Goal: Task Accomplishment & Management: Use online tool/utility

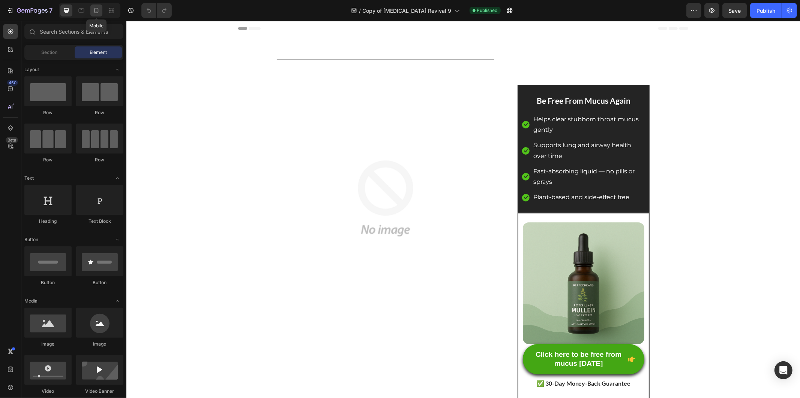
click at [100, 6] on div at bounding box center [96, 10] width 12 height 12
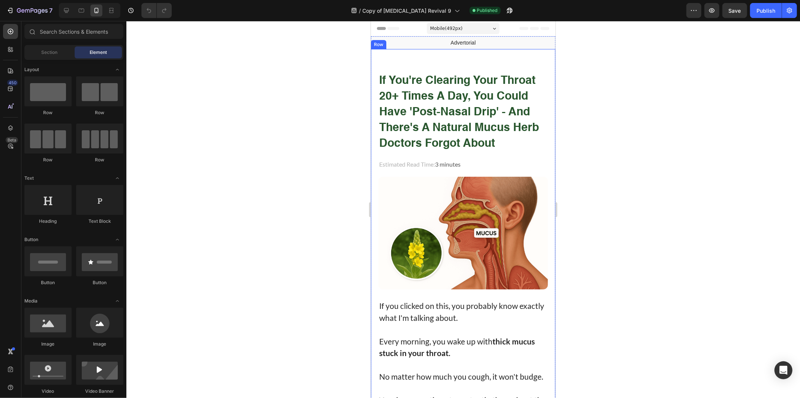
click at [414, 84] on strong "if you're clearing your throat 20+ times a day, you could have 'post-nasal drip…" at bounding box center [459, 112] width 160 height 74
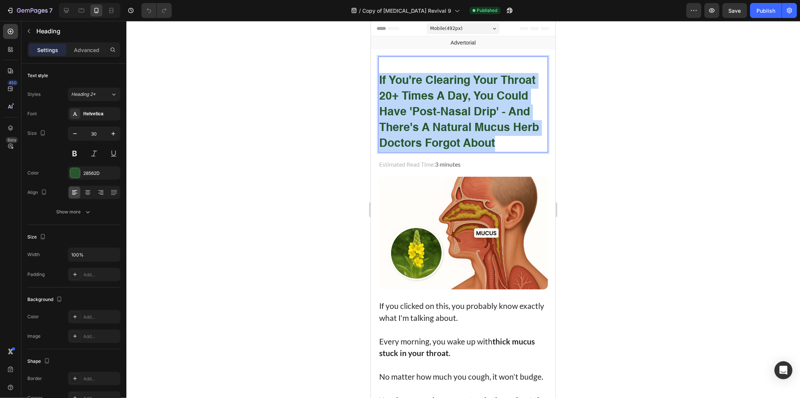
click at [414, 84] on strong "if you're clearing your throat 20+ times a day, you could have 'post-nasal drip…" at bounding box center [459, 112] width 160 height 74
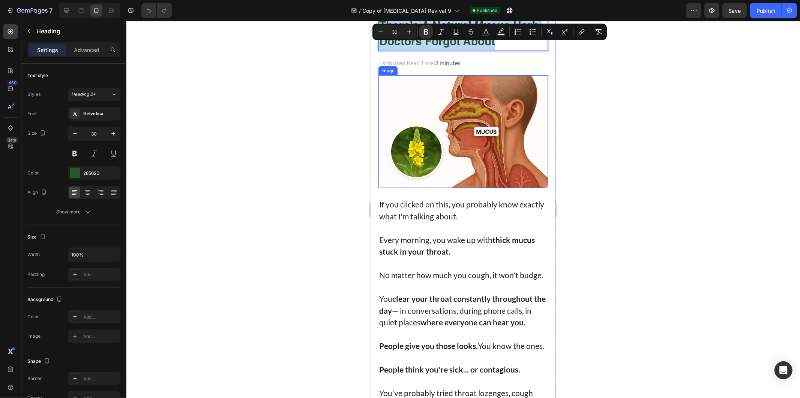
scroll to position [125, 0]
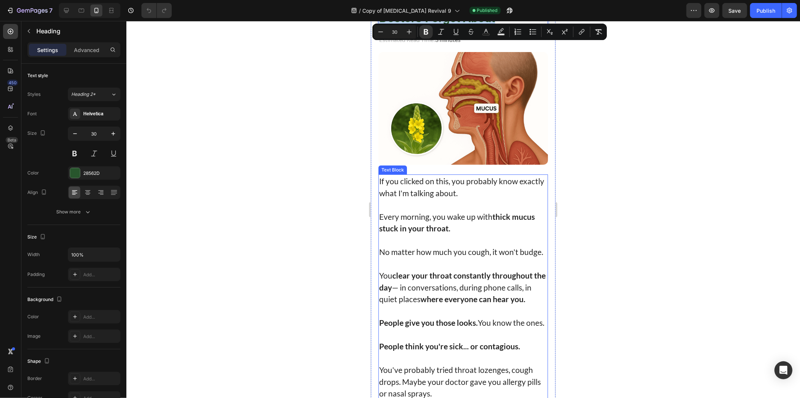
click at [470, 192] on p "If you clicked on this, you probably know exactly what I'm talking about." at bounding box center [463, 187] width 168 height 24
click at [470, 191] on p "If you clicked on this, you probably know exactly what I'm talking about." at bounding box center [463, 187] width 168 height 24
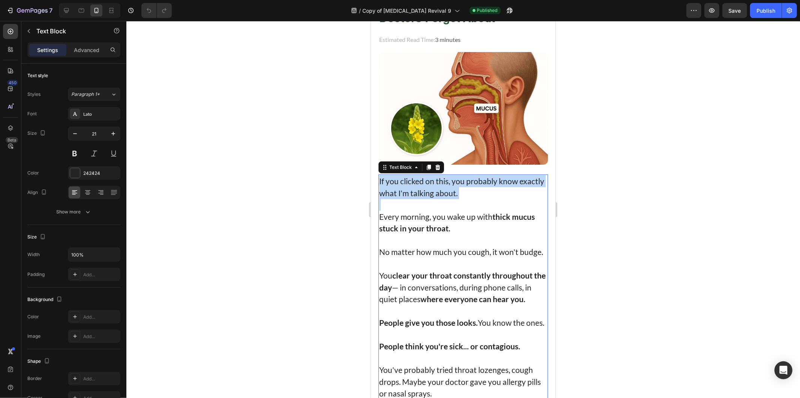
click at [470, 191] on p "If you clicked on this, you probably know exactly what I'm talking about." at bounding box center [463, 187] width 168 height 24
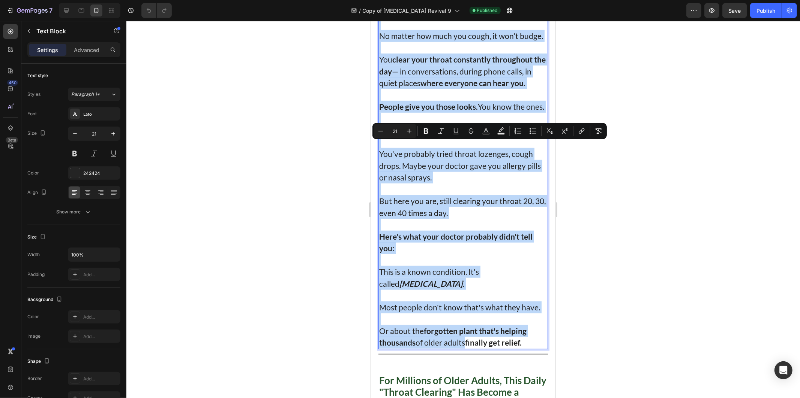
scroll to position [375, 0]
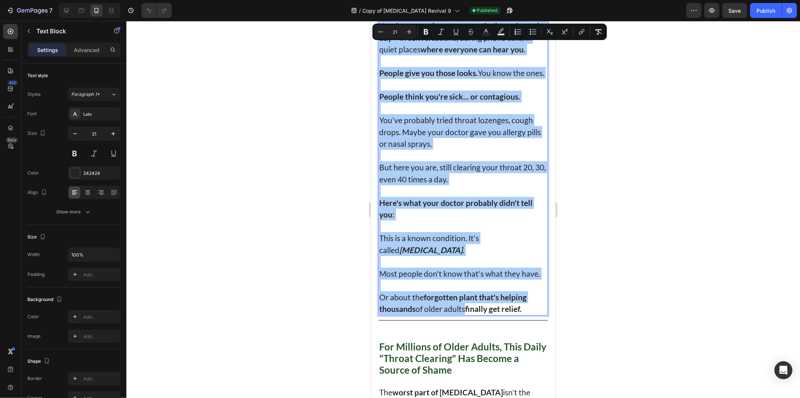
click at [604, 265] on div at bounding box center [462, 209] width 673 height 377
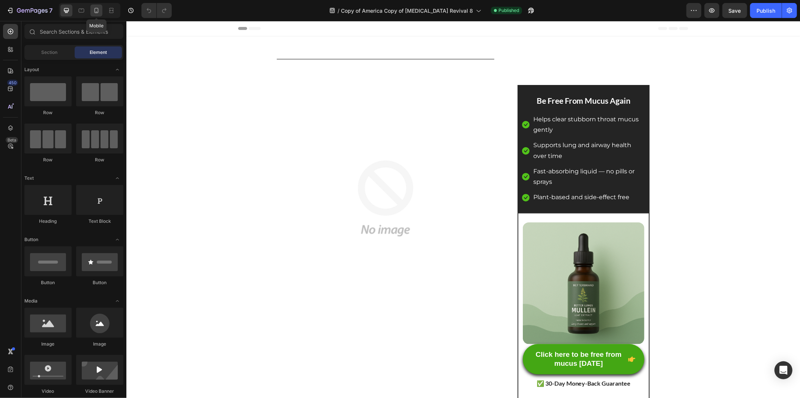
click at [94, 6] on div at bounding box center [96, 10] width 12 height 12
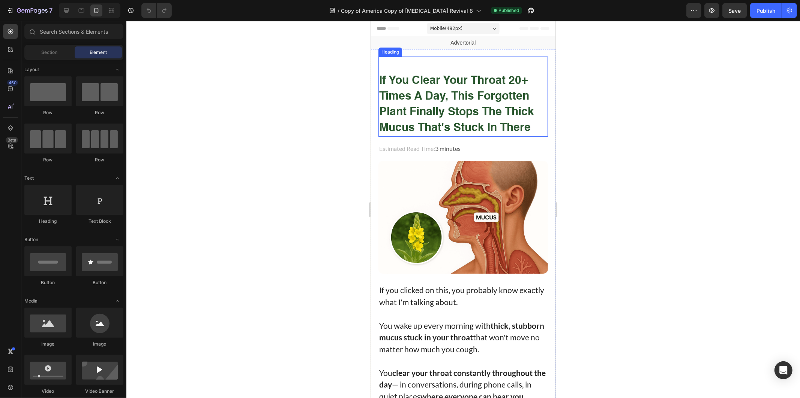
click at [467, 95] on strong "if you clear your throat 20+ times a day, this forgotten plant finally stops th…" at bounding box center [456, 104] width 155 height 58
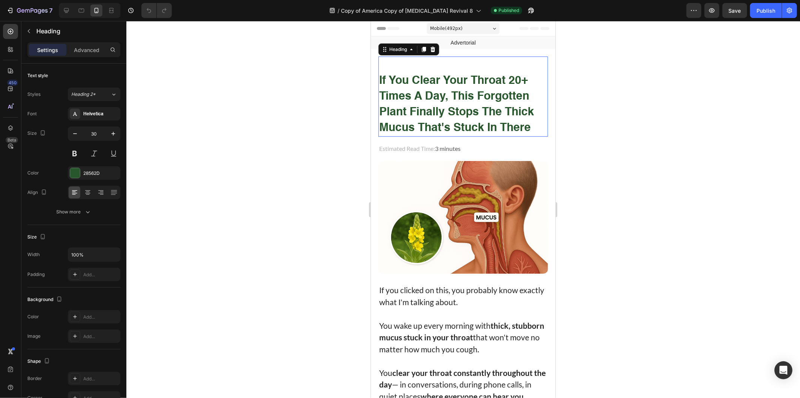
click at [467, 95] on strong "if you clear your throat 20+ times a day, this forgotten plant finally stops th…" at bounding box center [456, 104] width 155 height 58
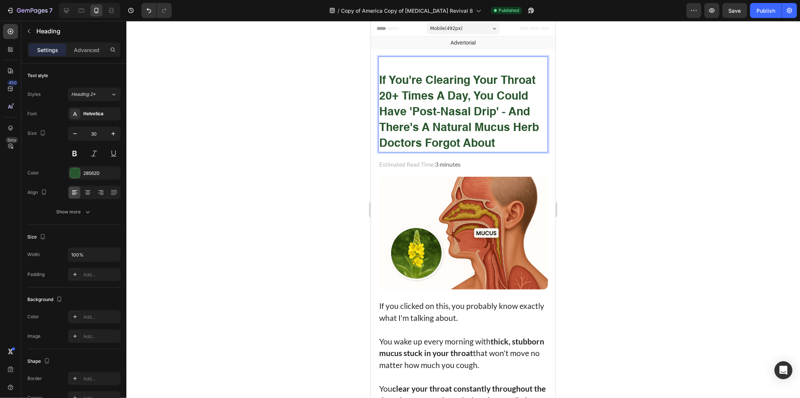
click at [697, 78] on div at bounding box center [462, 209] width 673 height 377
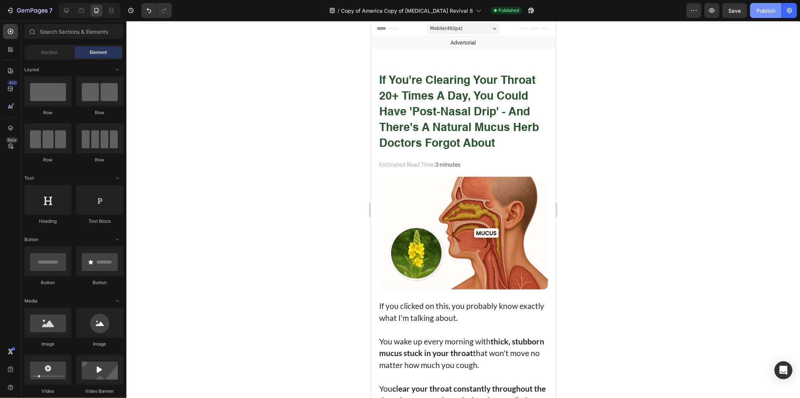
click at [765, 6] on button "Publish" at bounding box center [765, 10] width 31 height 15
click at [418, 119] on p "⁠⁠⁠⁠⁠⁠⁠ if you're clearing your throat 20+ times a day, you could have 'post-na…" at bounding box center [463, 104] width 168 height 94
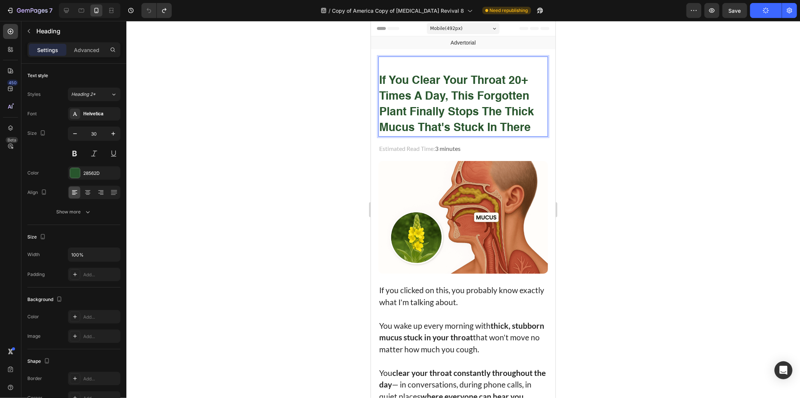
click at [418, 111] on strong "if you clear your throat 20+ times a day, this forgotten plant finally stops th…" at bounding box center [456, 104] width 155 height 58
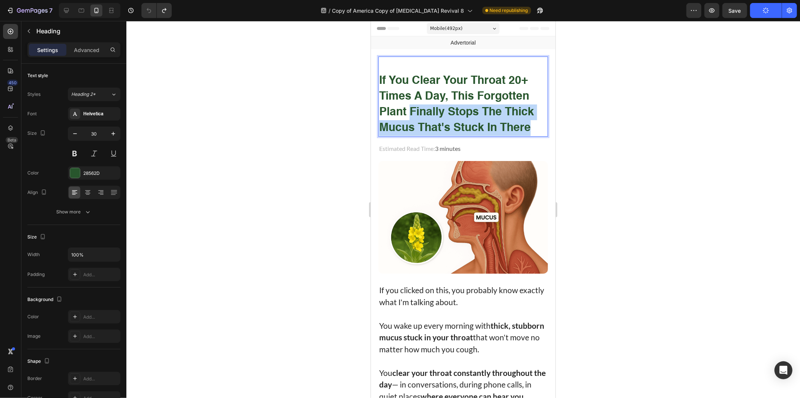
drag, startPoint x: 418, startPoint y: 111, endPoint x: 542, endPoint y: 129, distance: 125.1
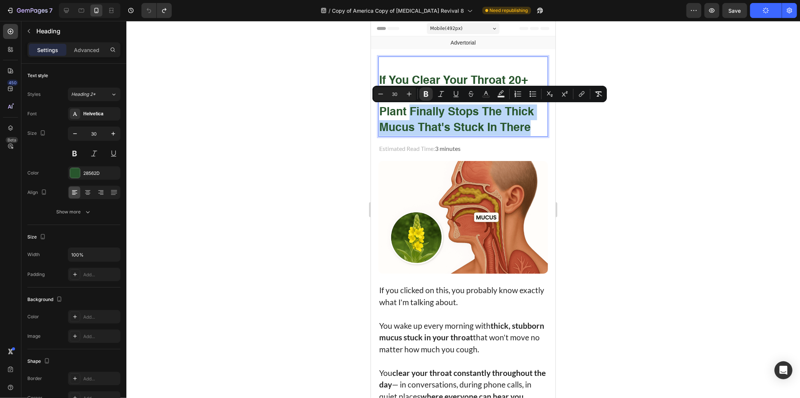
copy strong "finally stops the thick mucus that's stuck in there"
click at [165, 13] on icon "Undo/Redo" at bounding box center [163, 10] width 7 height 7
type input "16"
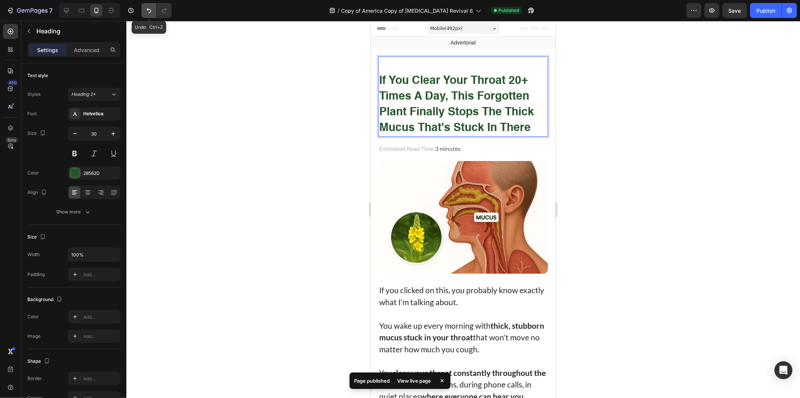
click at [151, 15] on button "Undo/Redo" at bounding box center [148, 10] width 15 height 15
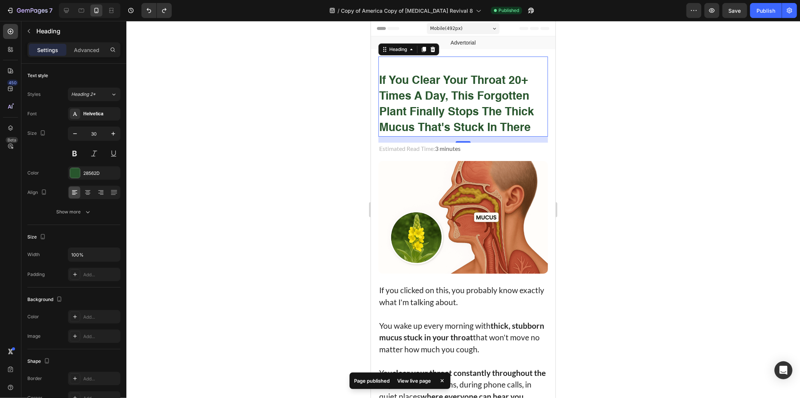
click at [173, 16] on div "7 Version history" at bounding box center [89, 10] width 178 height 15
click at [480, 77] on strong "if you clear your throat 20+ times a day, this forgotten plant finally stops th…" at bounding box center [456, 104] width 155 height 58
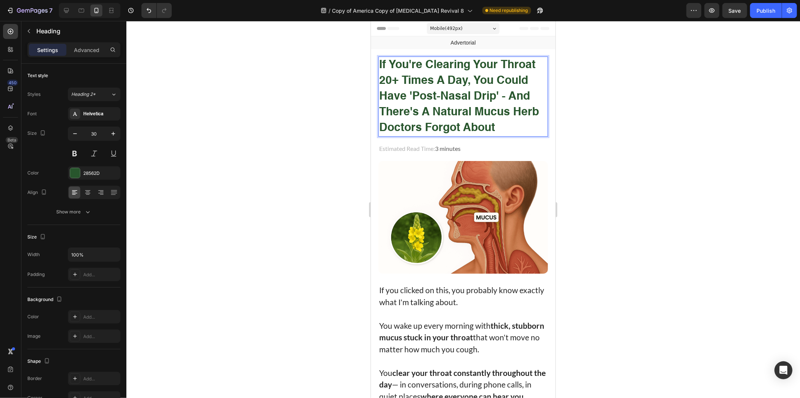
click at [384, 68] on strong "if you're clearing your throat 20+ times a day, you could have 'post-nasal drip…" at bounding box center [459, 96] width 160 height 74
click at [378, 64] on h1 "if you're clearing your throat 20+ times a day, you could have 'post-nasal drip…" at bounding box center [462, 96] width 169 height 80
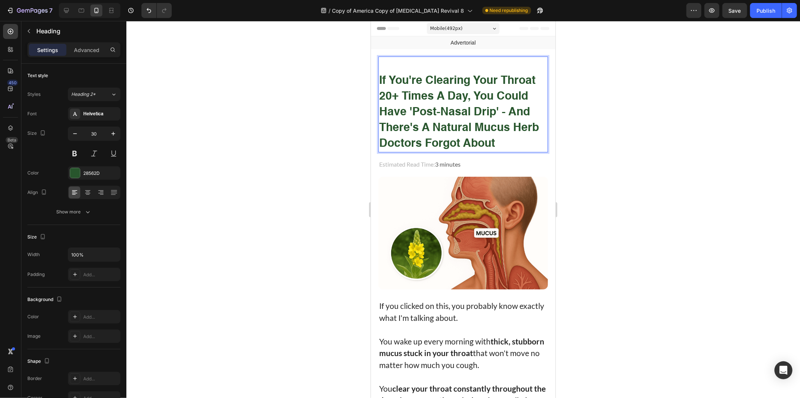
click at [464, 135] on p "if you're clearing your throat 20+ times a day, you could have 'post-nasal drip…" at bounding box center [463, 104] width 168 height 94
click at [383, 135] on p "if you're clearing your throat 20+ times a day, you could have 'post-nasal drip…" at bounding box center [463, 104] width 168 height 94
click at [498, 147] on p "if you're clearing your throat 20+ times a day, you could have 'post-nasal drip…" at bounding box center [463, 104] width 168 height 94
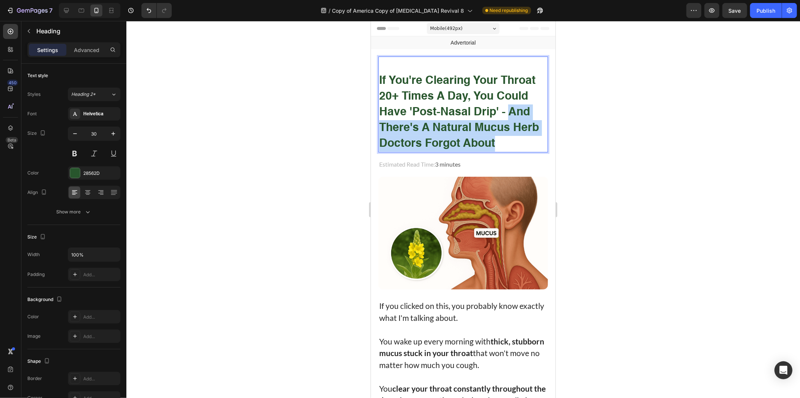
drag, startPoint x: 509, startPoint y: 139, endPoint x: 509, endPoint y: 114, distance: 25.1
click at [509, 114] on p "if you're clearing your throat 20+ times a day, you could have 'post-nasal drip…" at bounding box center [463, 104] width 168 height 94
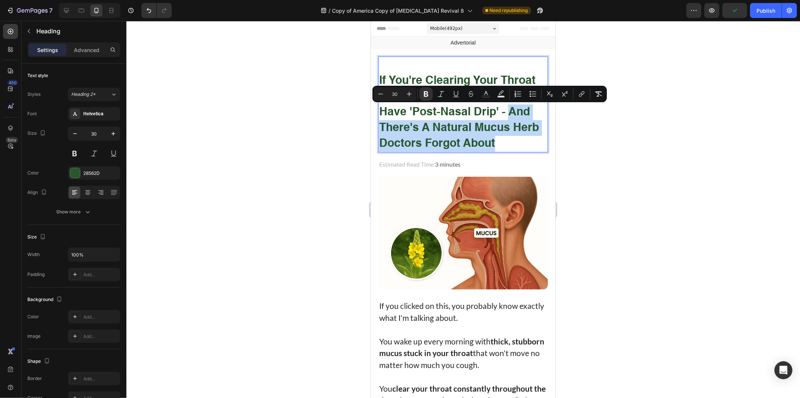
click at [489, 136] on p "if you're clearing your throat 20+ times a day, you could have 'post-nasal drip…" at bounding box center [463, 104] width 168 height 94
click at [501, 147] on p "if you're clearing your throat 20+ times a day, you could have 'post-nasal drip…" at bounding box center [463, 104] width 168 height 94
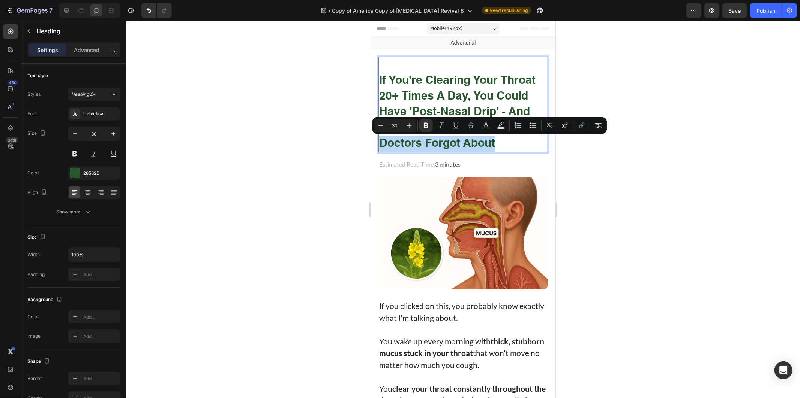
drag, startPoint x: 501, startPoint y: 147, endPoint x: 379, endPoint y: 141, distance: 122.0
click at [379, 141] on p "if you're clearing your throat 20+ times a day, you could have 'post-nasal drip…" at bounding box center [463, 104] width 168 height 94
click at [658, 148] on div at bounding box center [462, 209] width 673 height 377
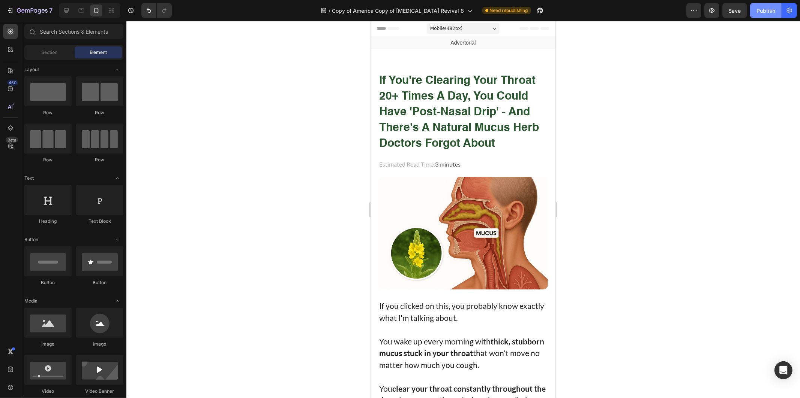
click at [775, 17] on button "Publish" at bounding box center [765, 10] width 31 height 15
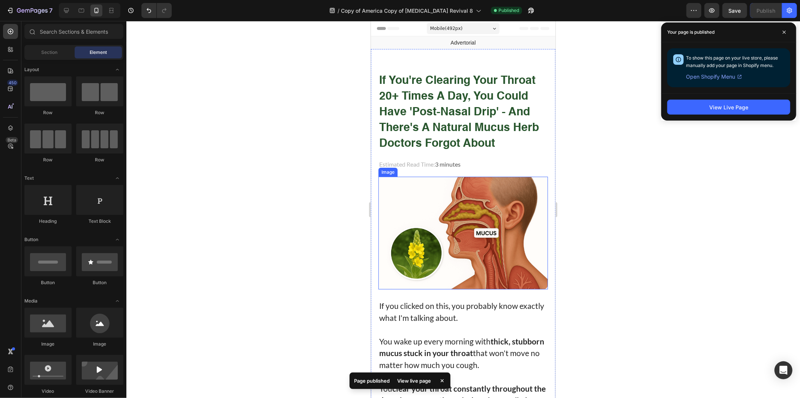
click at [479, 303] on p "If you clicked on this, you probably know exactly what I'm talking about." at bounding box center [463, 312] width 168 height 24
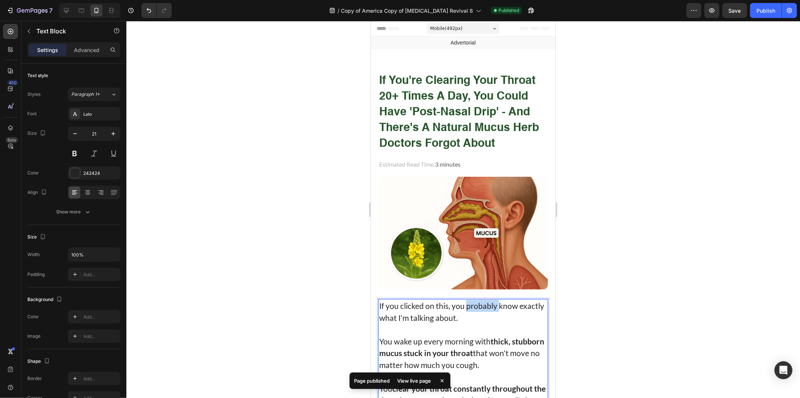
click at [481, 305] on p "If you clicked on this, you probably know exactly what I'm talking about." at bounding box center [463, 312] width 168 height 24
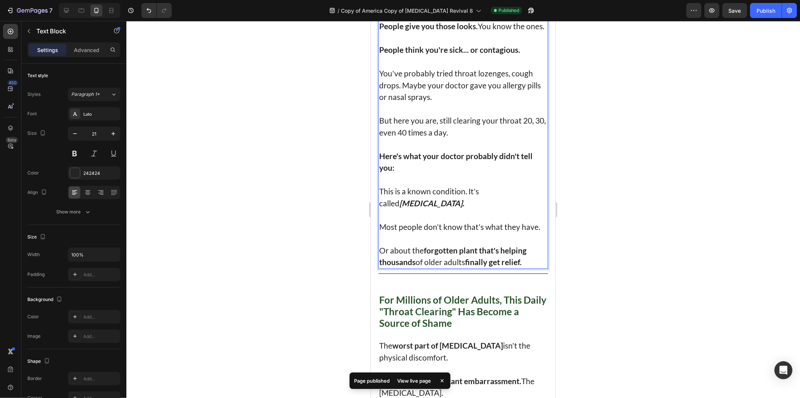
scroll to position [442, 0]
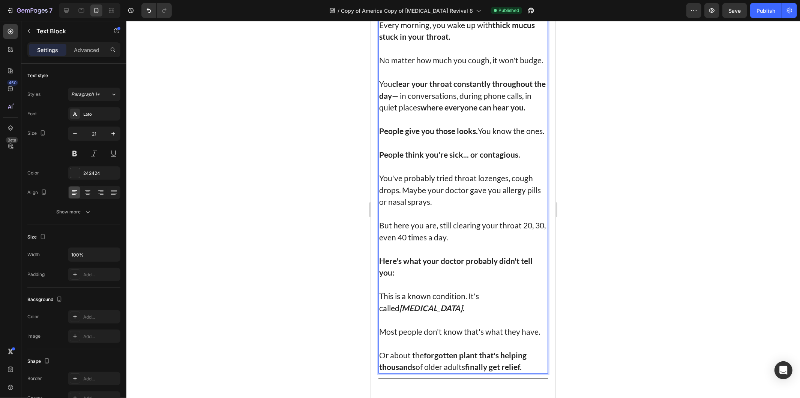
drag, startPoint x: 662, startPoint y: 259, endPoint x: 623, endPoint y: 247, distance: 41.4
click at [662, 259] on div at bounding box center [462, 209] width 673 height 377
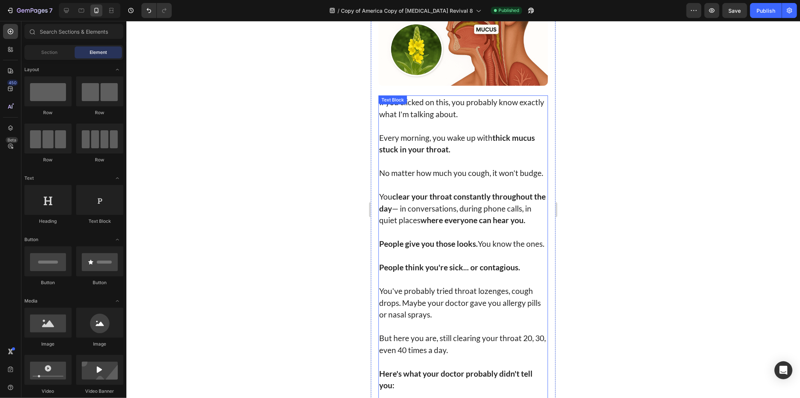
scroll to position [192, 0]
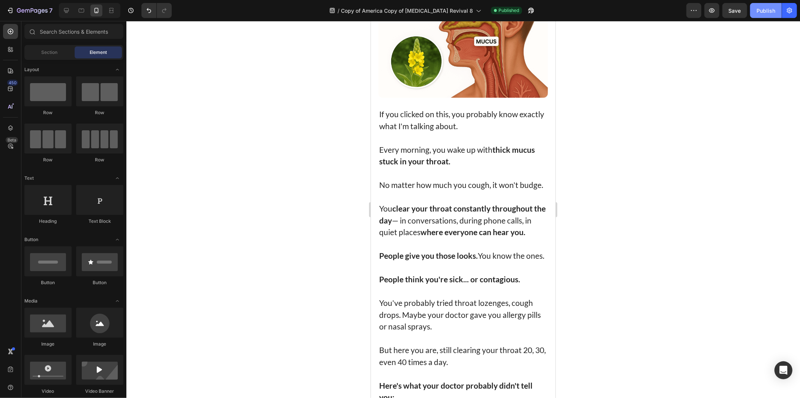
click at [761, 10] on div "Publish" at bounding box center [765, 11] width 19 height 8
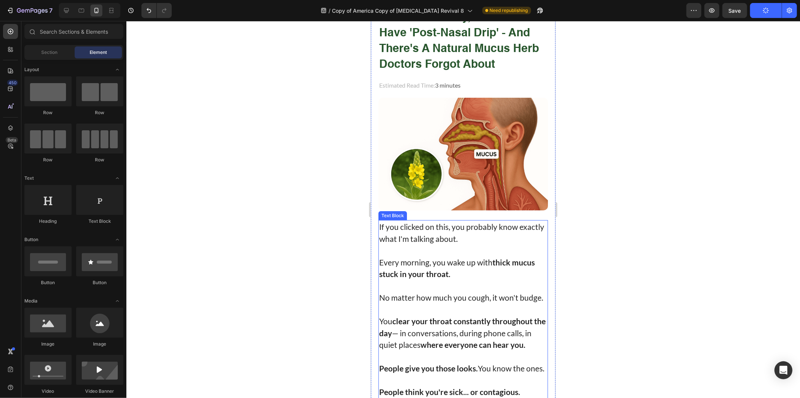
scroll to position [67, 0]
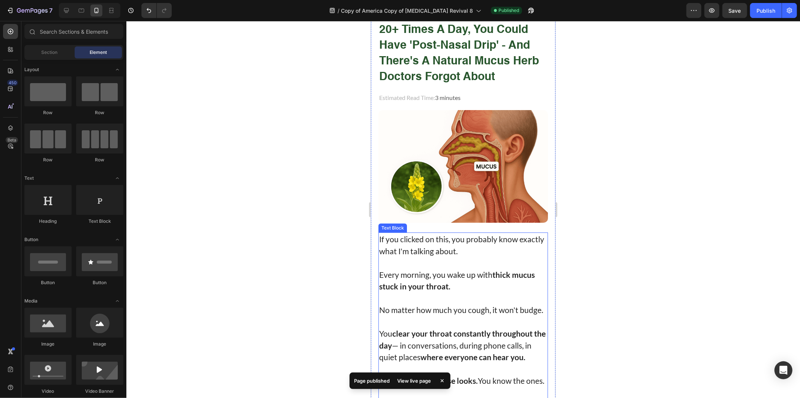
drag, startPoint x: 658, startPoint y: 233, endPoint x: 172, endPoint y: 234, distance: 485.8
click at [658, 233] on div at bounding box center [462, 209] width 673 height 377
